Goal: Task Accomplishment & Management: Use online tool/utility

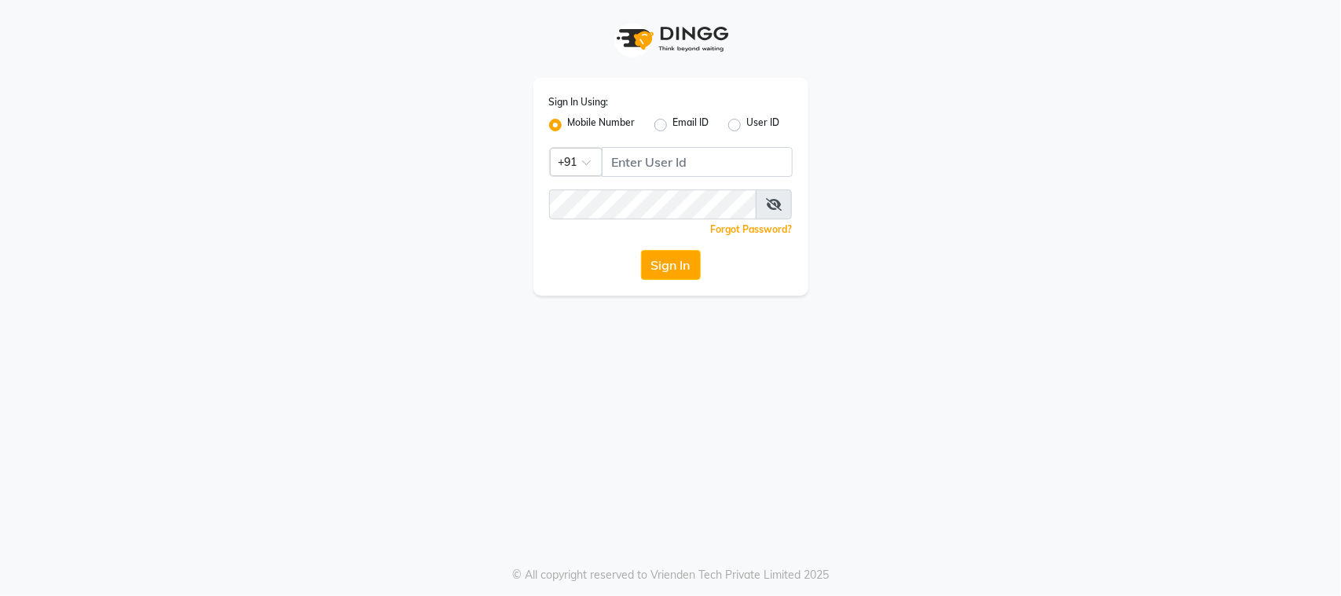
click at [658, 177] on div "Sign In Using: Mobile Number Email ID User ID Country Code × +91 Remember me Fo…" at bounding box center [670, 187] width 275 height 218
click at [656, 170] on input "Username" at bounding box center [697, 162] width 191 height 30
type input "9988992029"
click at [641, 250] on button "Sign In" at bounding box center [671, 265] width 60 height 30
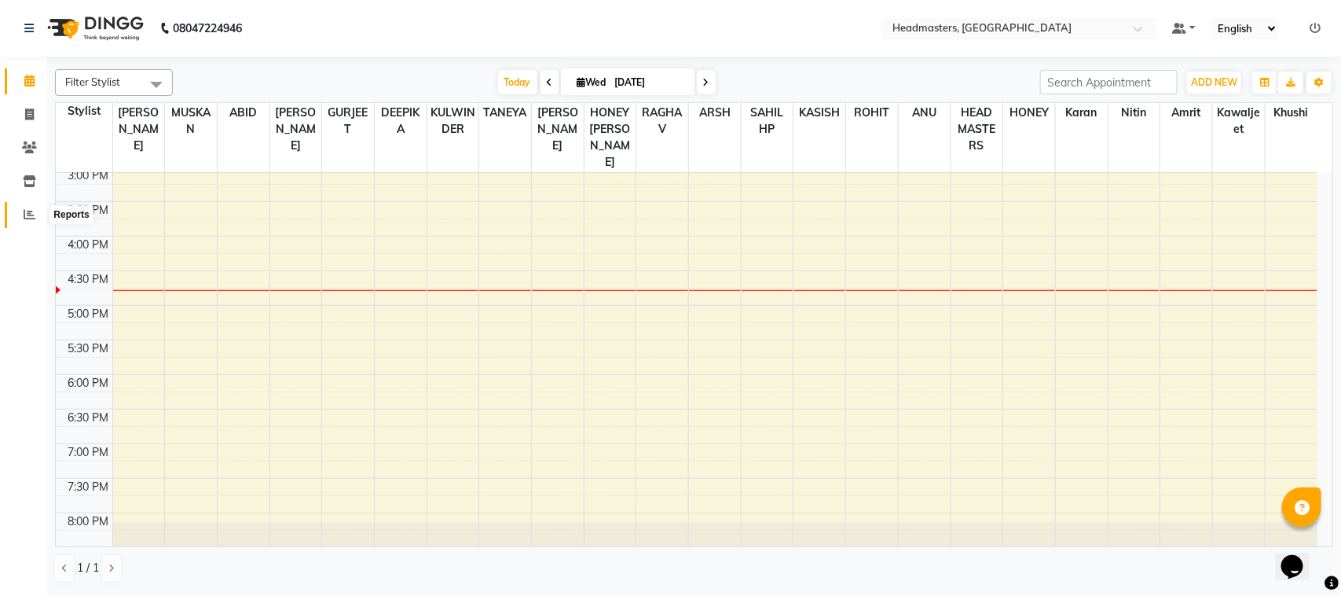
click at [24, 210] on icon at bounding box center [30, 214] width 12 height 12
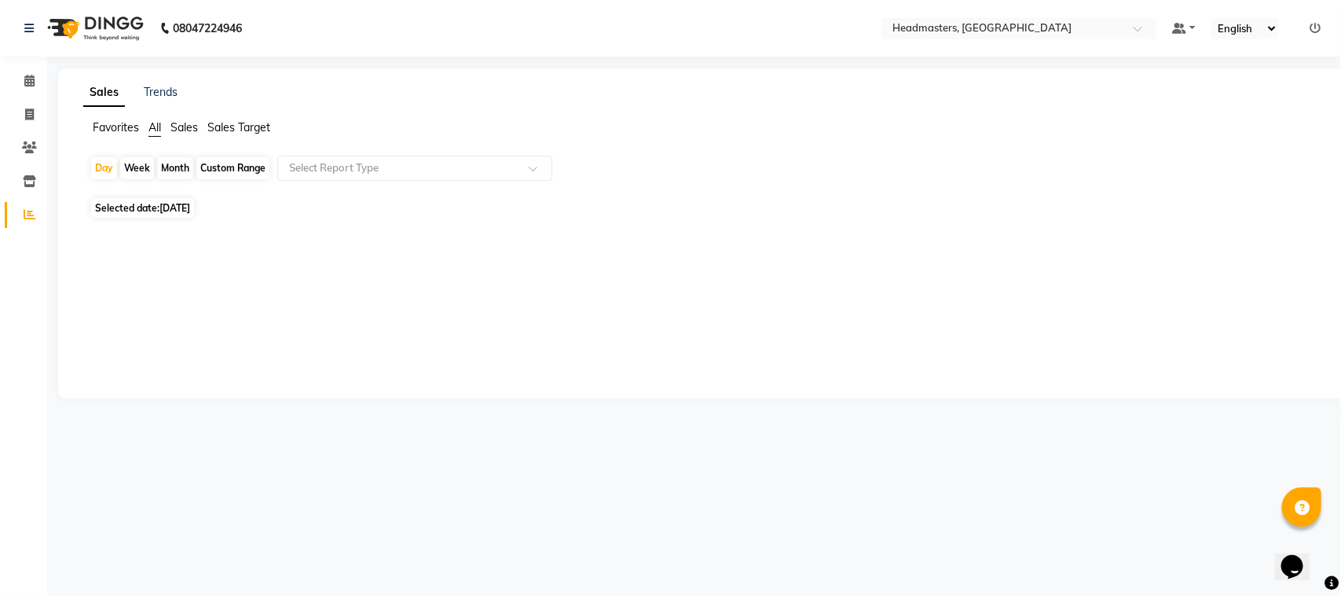
click at [130, 217] on span "Selected date: [DATE]" at bounding box center [142, 208] width 103 height 20
select select "9"
select select "2025"
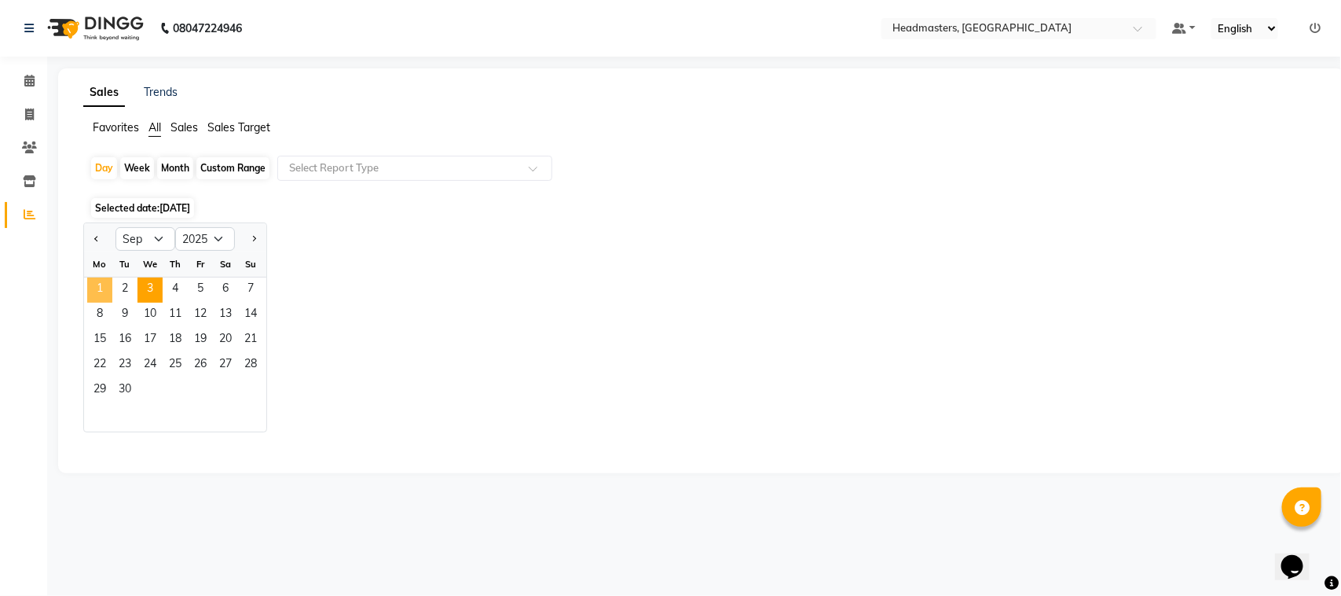
click at [106, 289] on span "1" at bounding box center [99, 289] width 25 height 25
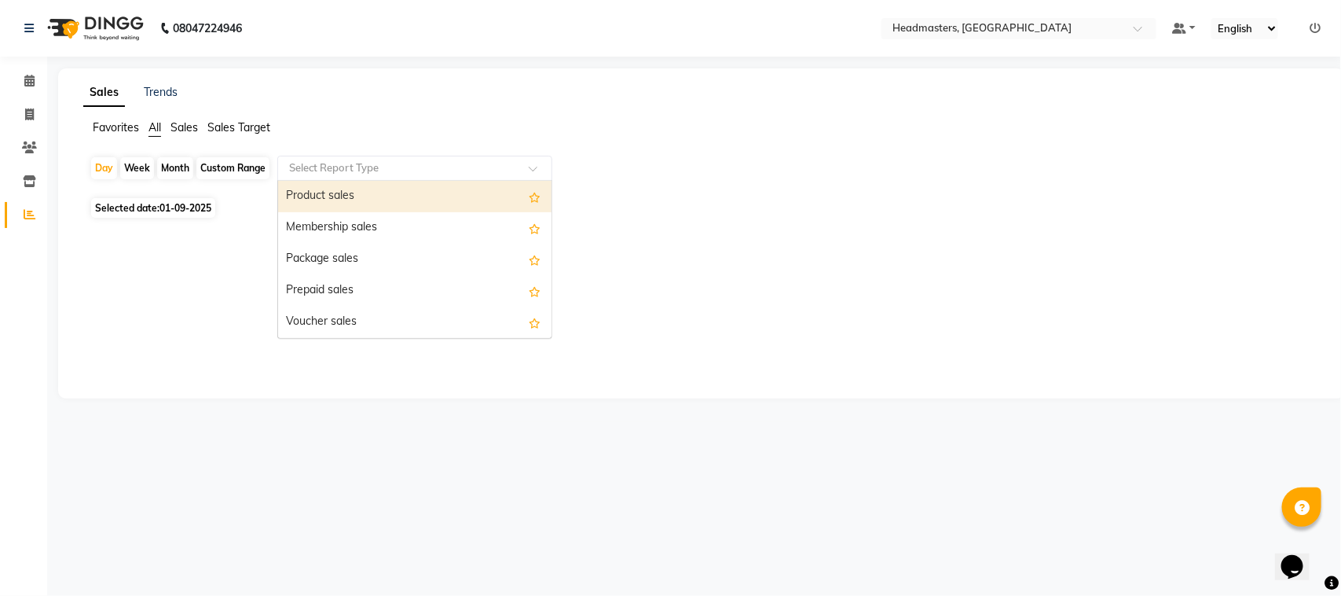
click at [456, 178] on div "Select Report Type" at bounding box center [414, 168] width 275 height 25
click at [428, 196] on div "Product sales" at bounding box center [414, 196] width 273 height 31
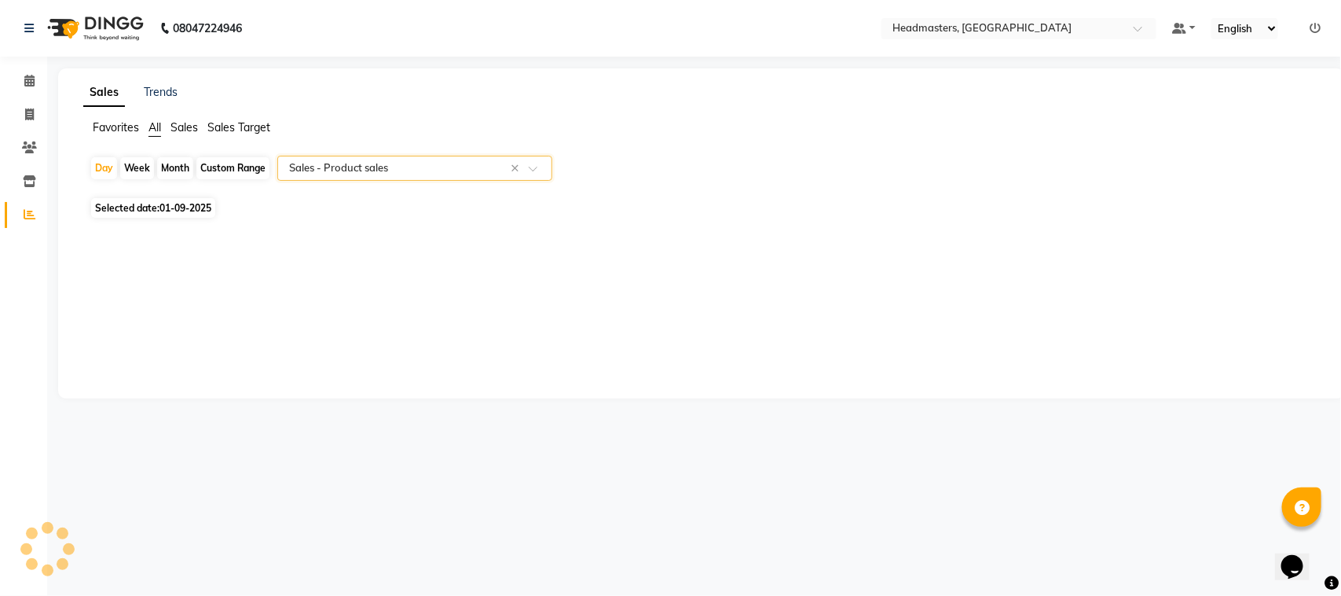
select select "csv"
click at [167, 209] on span "01-09-2025" at bounding box center [185, 208] width 52 height 12
select select "9"
select select "2025"
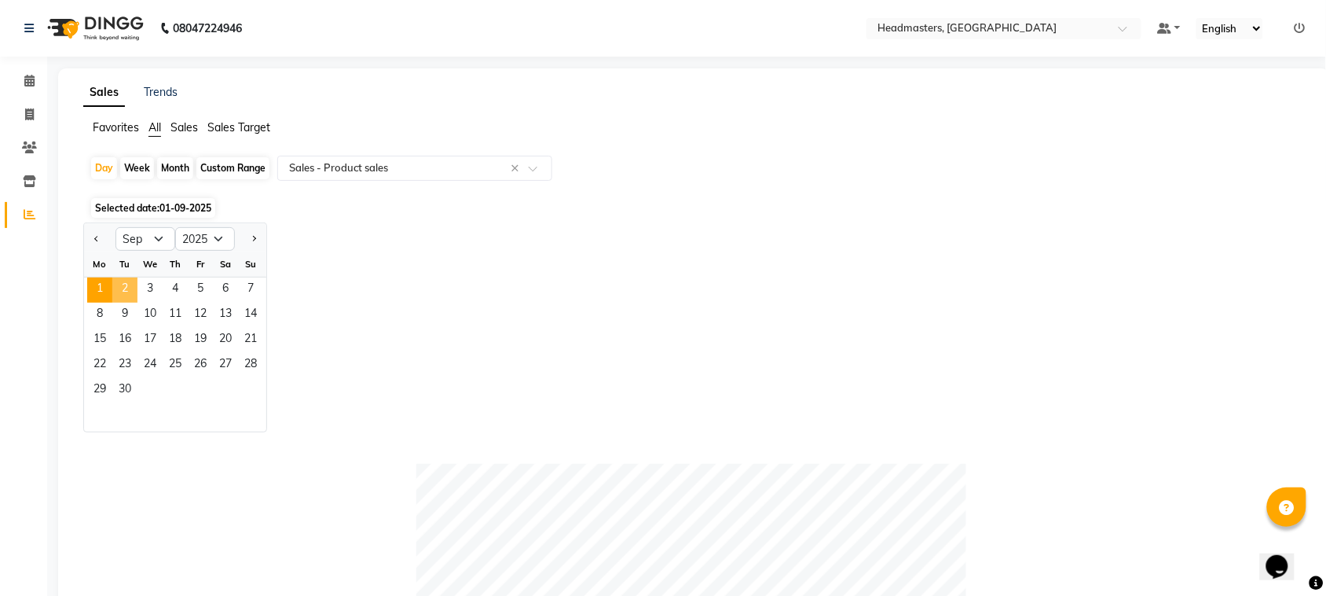
click at [123, 293] on span "2" at bounding box center [124, 289] width 25 height 25
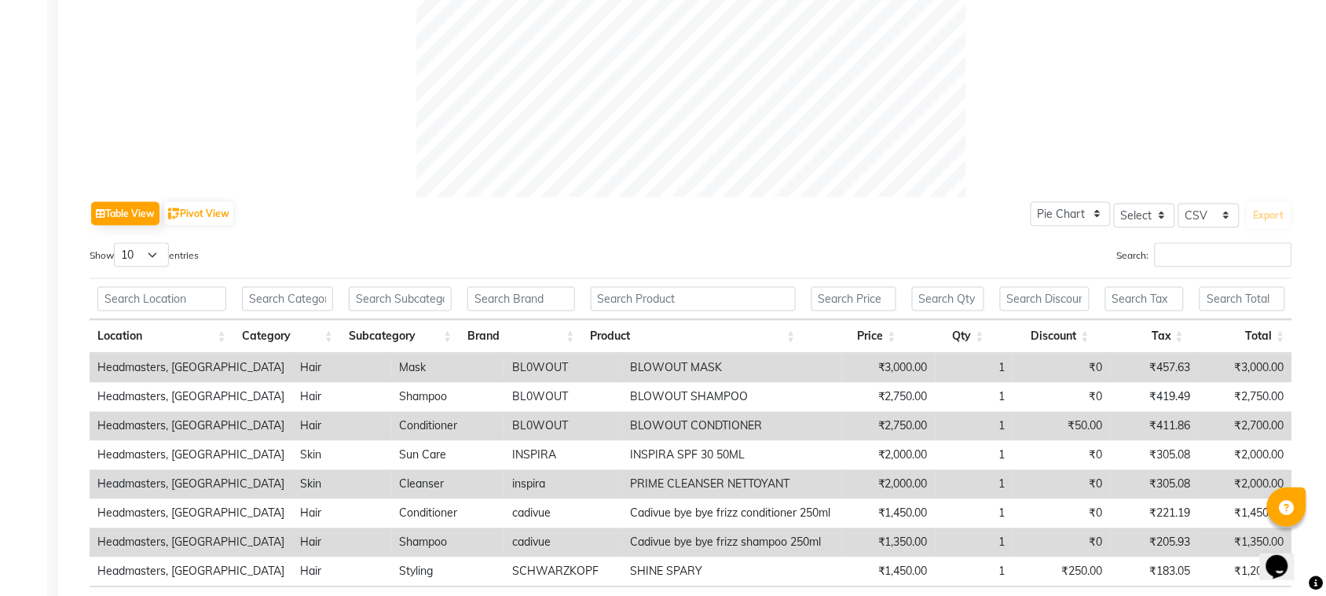
scroll to position [681, 0]
